Goal: Transaction & Acquisition: Purchase product/service

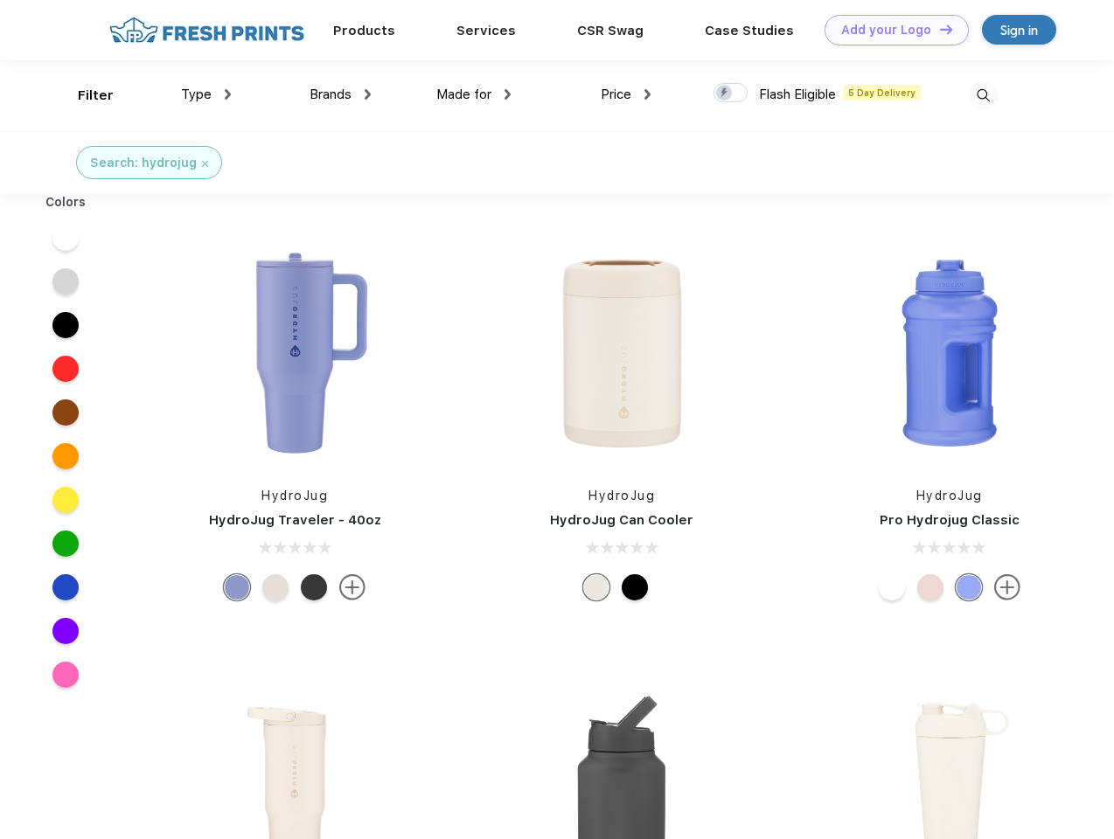
click at [890, 30] on link "Add your Logo Design Tool" at bounding box center [897, 30] width 144 height 31
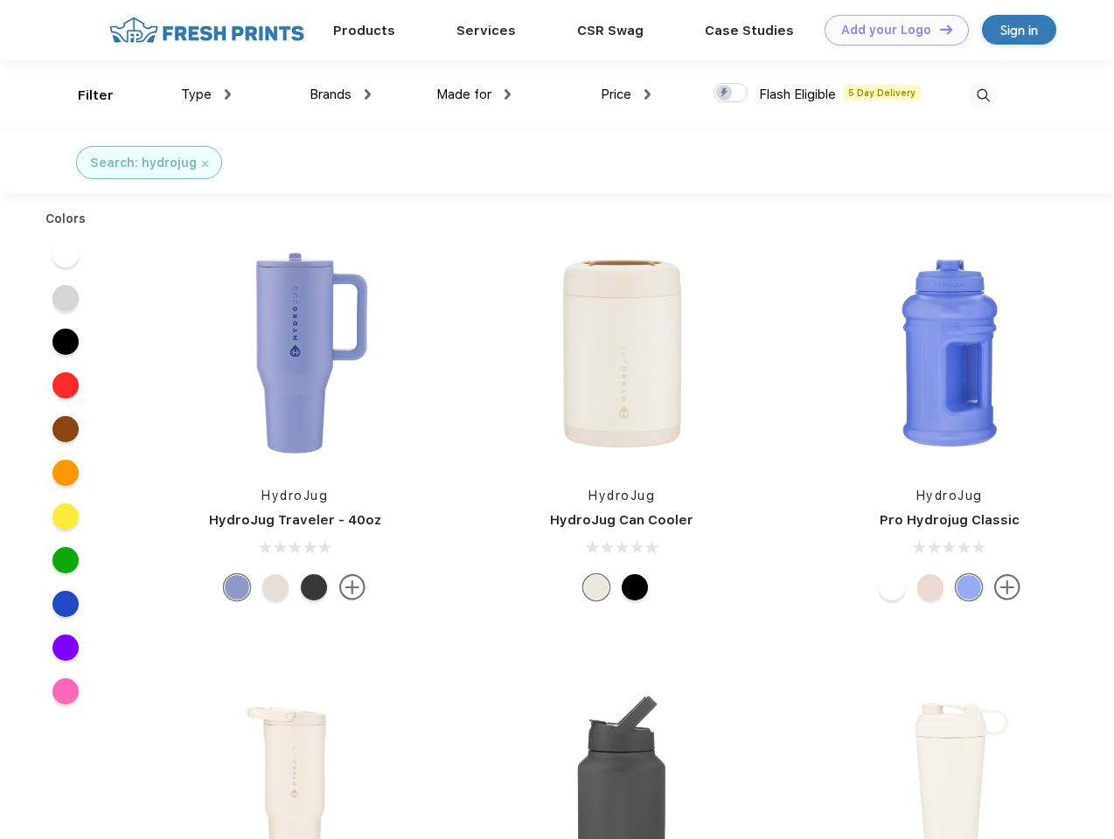
click at [0, 0] on div "Design Tool" at bounding box center [0, 0] width 0 height 0
click at [938, 29] on link "Add your Logo Design Tool" at bounding box center [897, 30] width 144 height 31
click at [84, 95] on div "Filter" at bounding box center [96, 96] width 36 height 20
click at [206, 94] on span "Type" at bounding box center [196, 95] width 31 height 16
click at [340, 94] on span "Brands" at bounding box center [331, 95] width 42 height 16
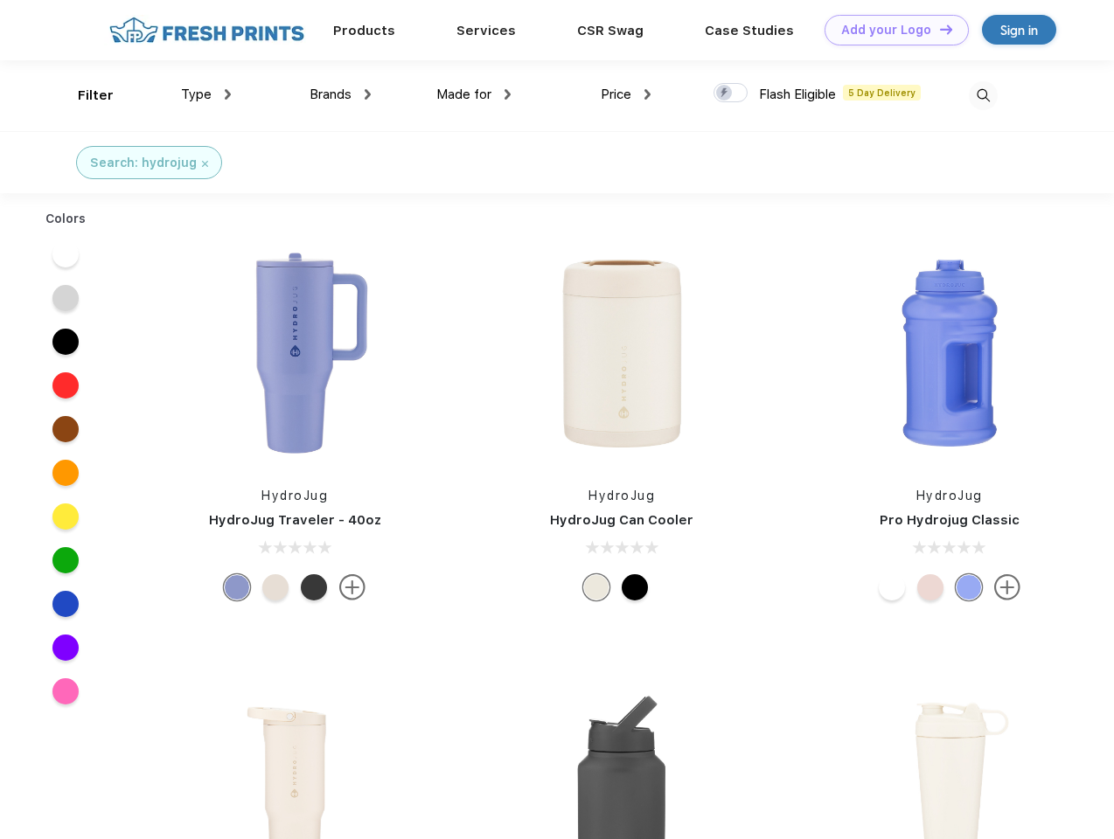
click at [474, 94] on span "Made for" at bounding box center [463, 95] width 55 height 16
click at [626, 94] on span "Price" at bounding box center [616, 95] width 31 height 16
click at [731, 94] on div at bounding box center [731, 92] width 34 height 19
click at [725, 94] on input "checkbox" at bounding box center [719, 87] width 11 height 11
click at [983, 95] on img at bounding box center [983, 95] width 29 height 29
